Goal: Find specific page/section: Find specific page/section

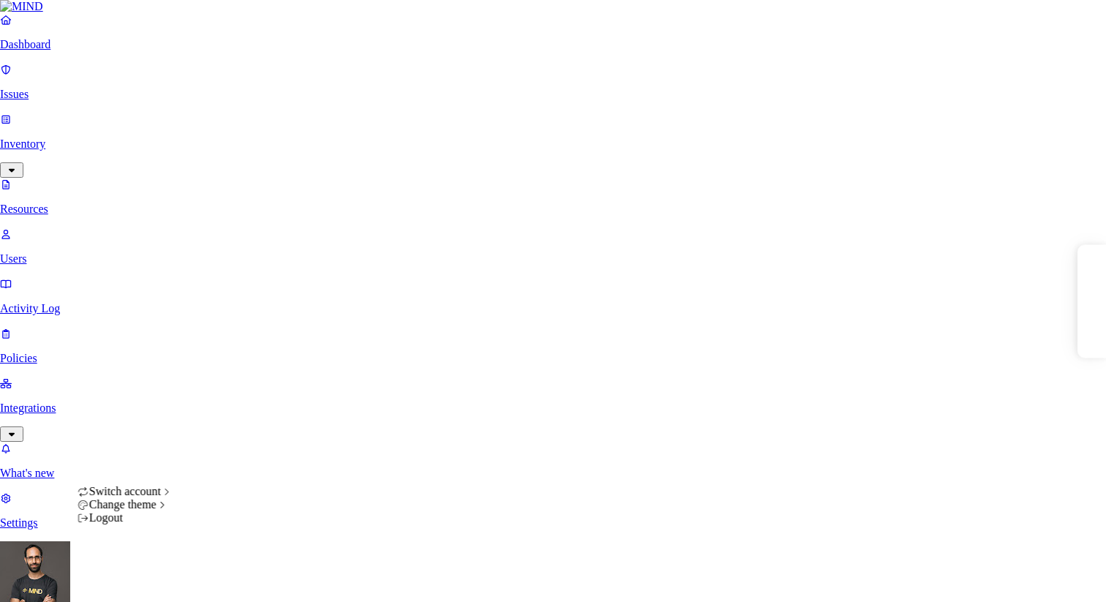
click at [151, 524] on div "Logout" at bounding box center [126, 517] width 96 height 13
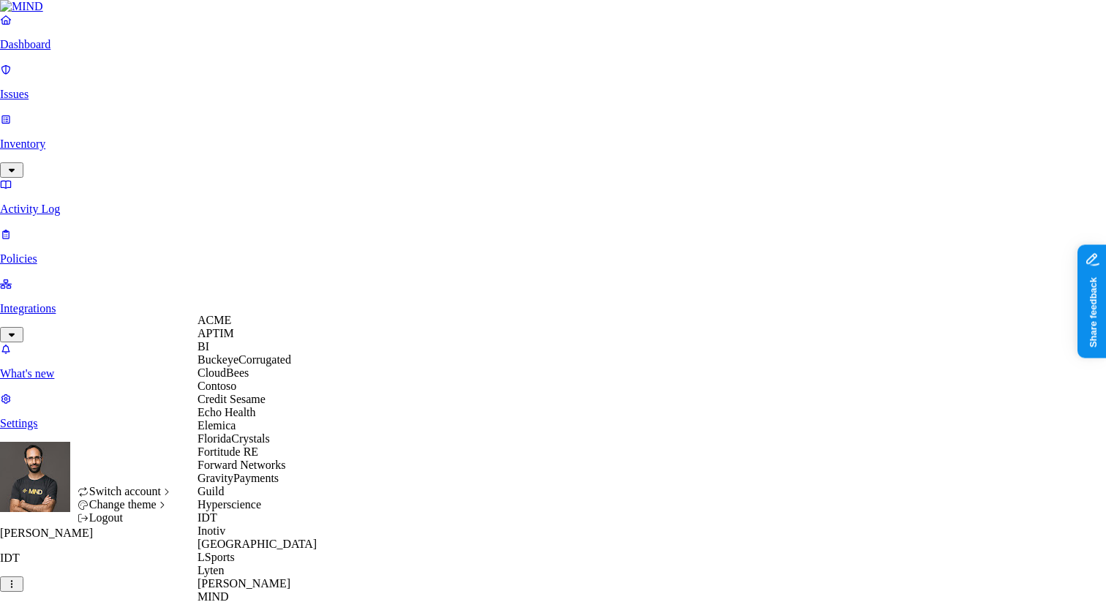
scroll to position [28, 0]
click at [236, 432] on span "Elemica" at bounding box center [216, 425] width 38 height 12
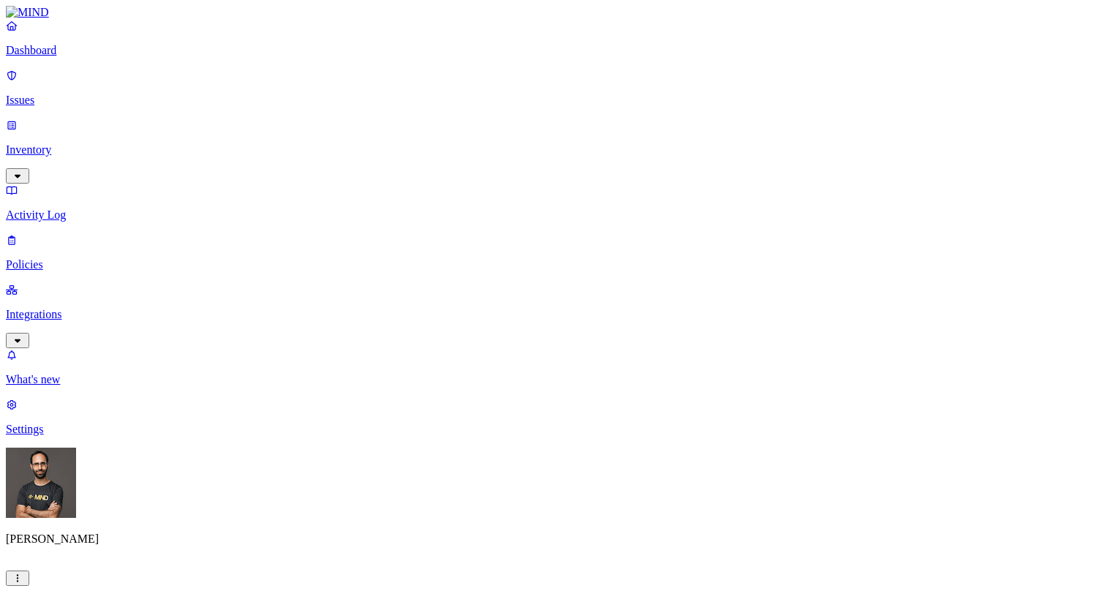
click at [88, 258] on p "Policies" at bounding box center [553, 264] width 1094 height 13
click at [32, 233] on link "Policies" at bounding box center [553, 252] width 1094 height 38
click at [54, 143] on p "Inventory" at bounding box center [553, 149] width 1094 height 13
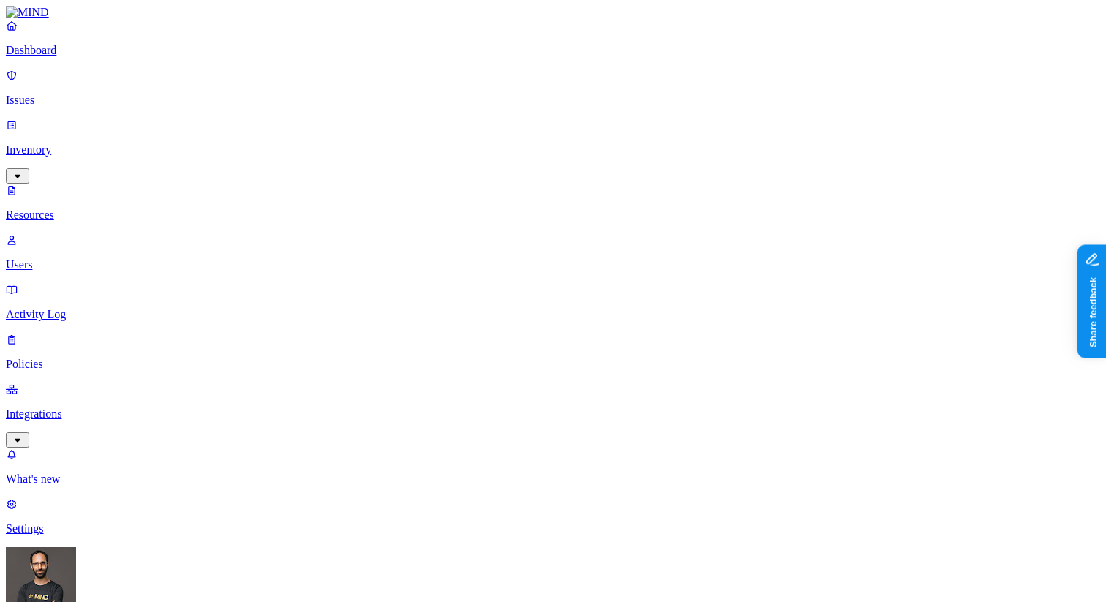
click at [65, 94] on p "Issues" at bounding box center [553, 100] width 1094 height 13
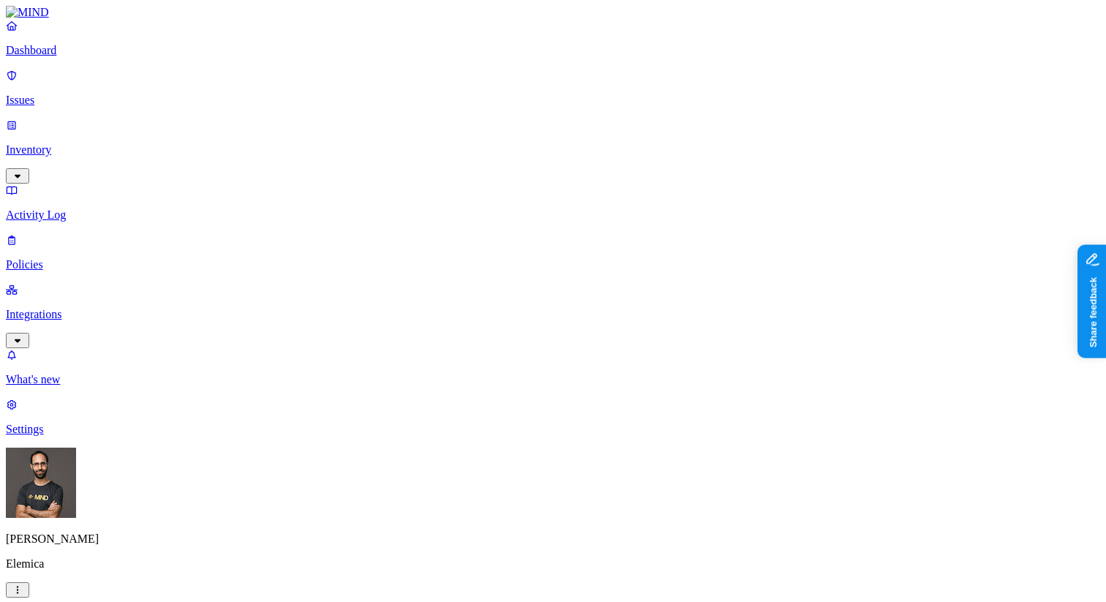
click at [75, 57] on p "Dashboard" at bounding box center [553, 50] width 1094 height 13
click at [67, 208] on p "Activity Log" at bounding box center [553, 214] width 1094 height 13
click at [60, 258] on p "Policies" at bounding box center [553, 264] width 1094 height 13
click at [61, 308] on p "Integrations" at bounding box center [553, 314] width 1094 height 13
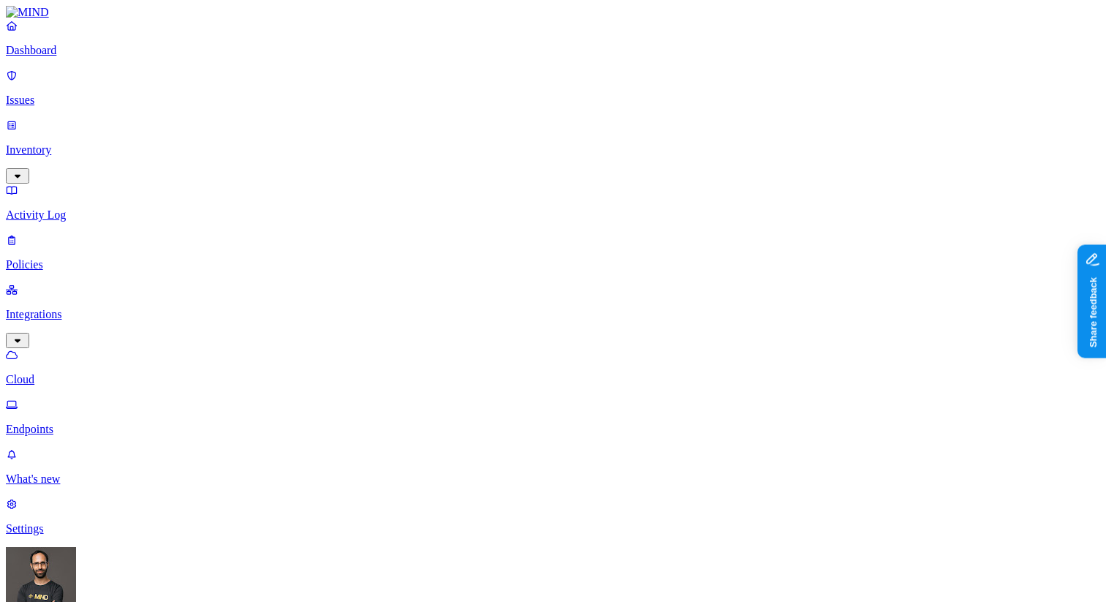
click at [65, 233] on link "Policies" at bounding box center [553, 252] width 1094 height 38
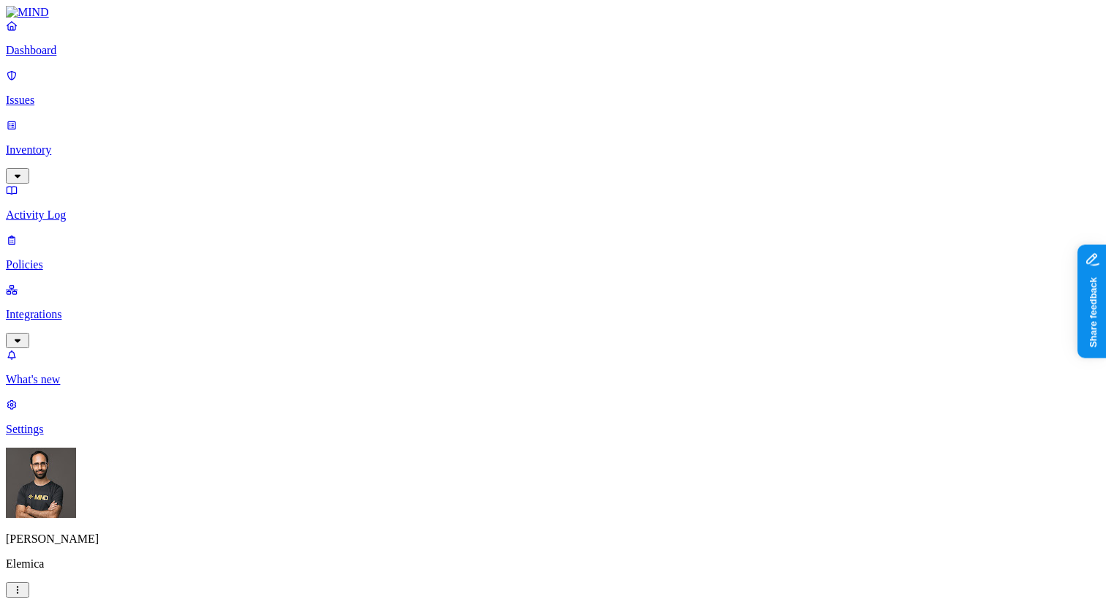
drag, startPoint x: 402, startPoint y: 78, endPoint x: 497, endPoint y: 78, distance: 95.1
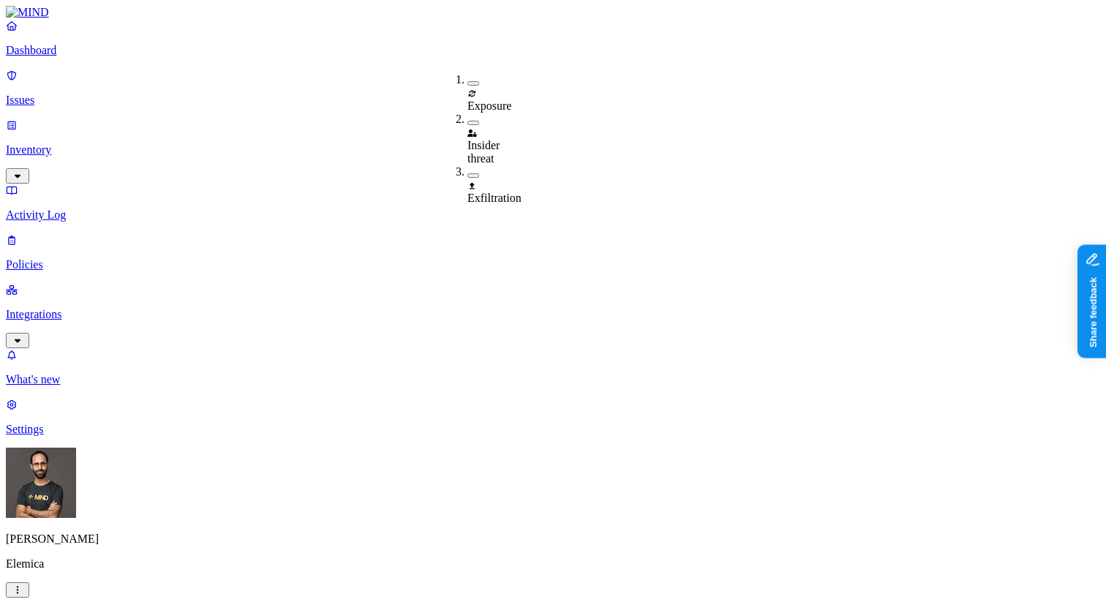
click at [467, 126] on div "Insider threat" at bounding box center [467, 145] width 0 height 39
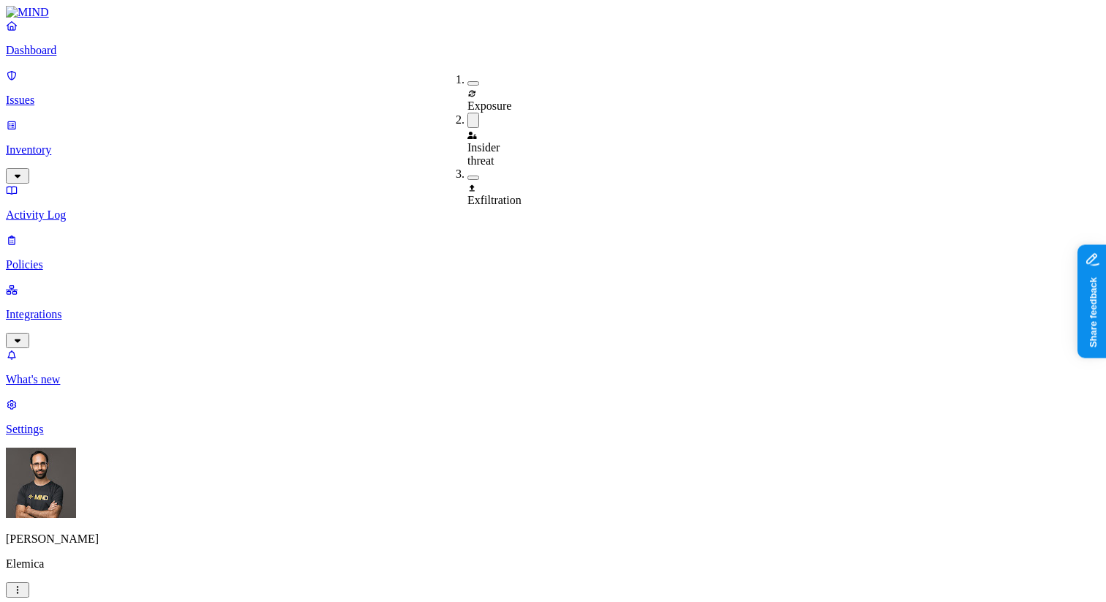
type button "on"
